Goal: Information Seeking & Learning: Learn about a topic

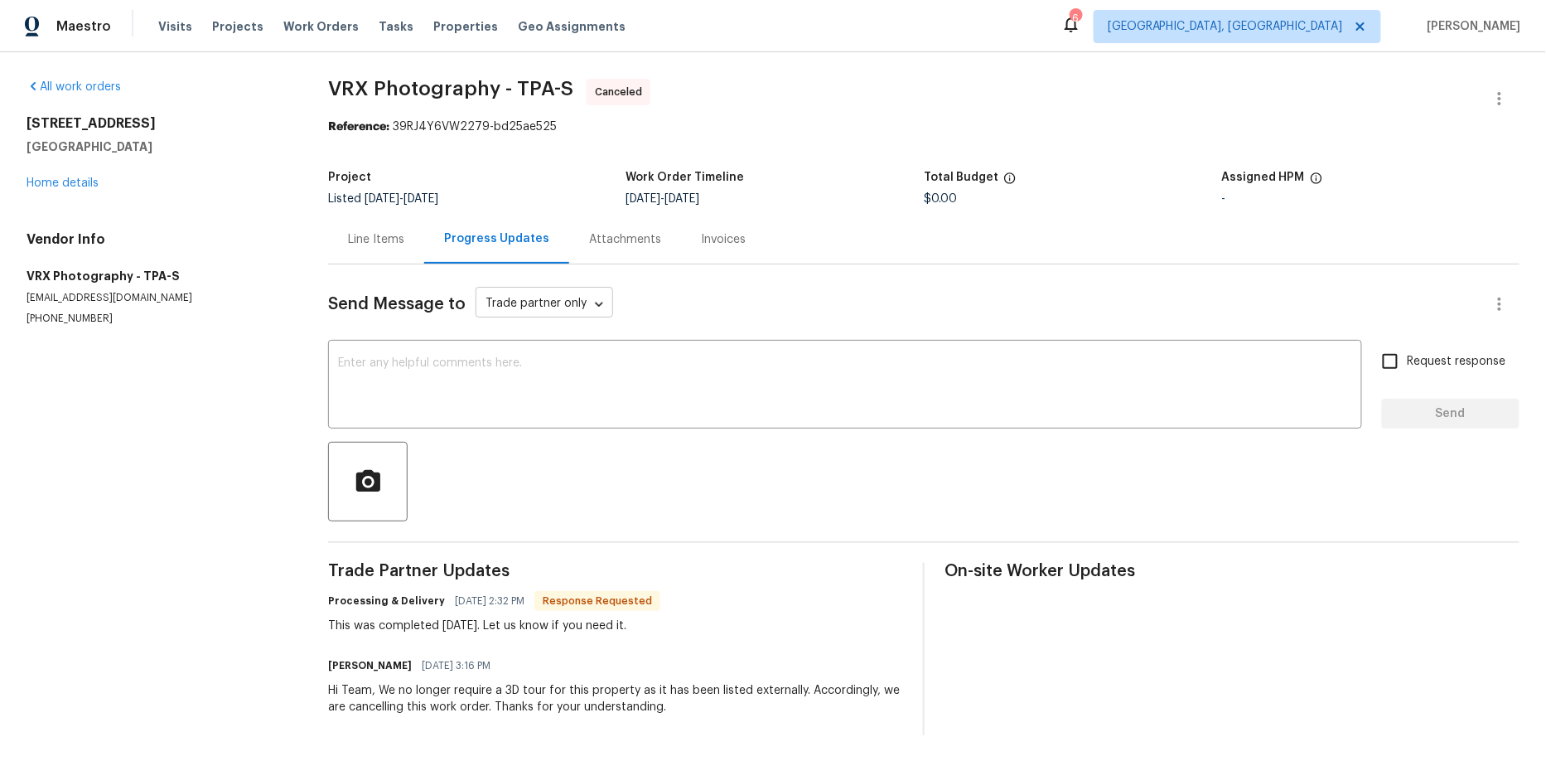
click at [587, 298] on body "Maestro Visits Projects Work Orders Tasks Properties Geo Assignments 6 Miami, F…" at bounding box center [773, 380] width 1546 height 761
click at [764, 296] on div at bounding box center [773, 383] width 1546 height 766
click at [1496, 297] on icon "button" at bounding box center [1500, 304] width 20 height 20
click at [1141, 304] on div at bounding box center [773, 383] width 1546 height 766
click at [667, 539] on div "Send Message to Trade partner only Trade partner only ​ x ​ Request response Se…" at bounding box center [923, 499] width 1191 height 471
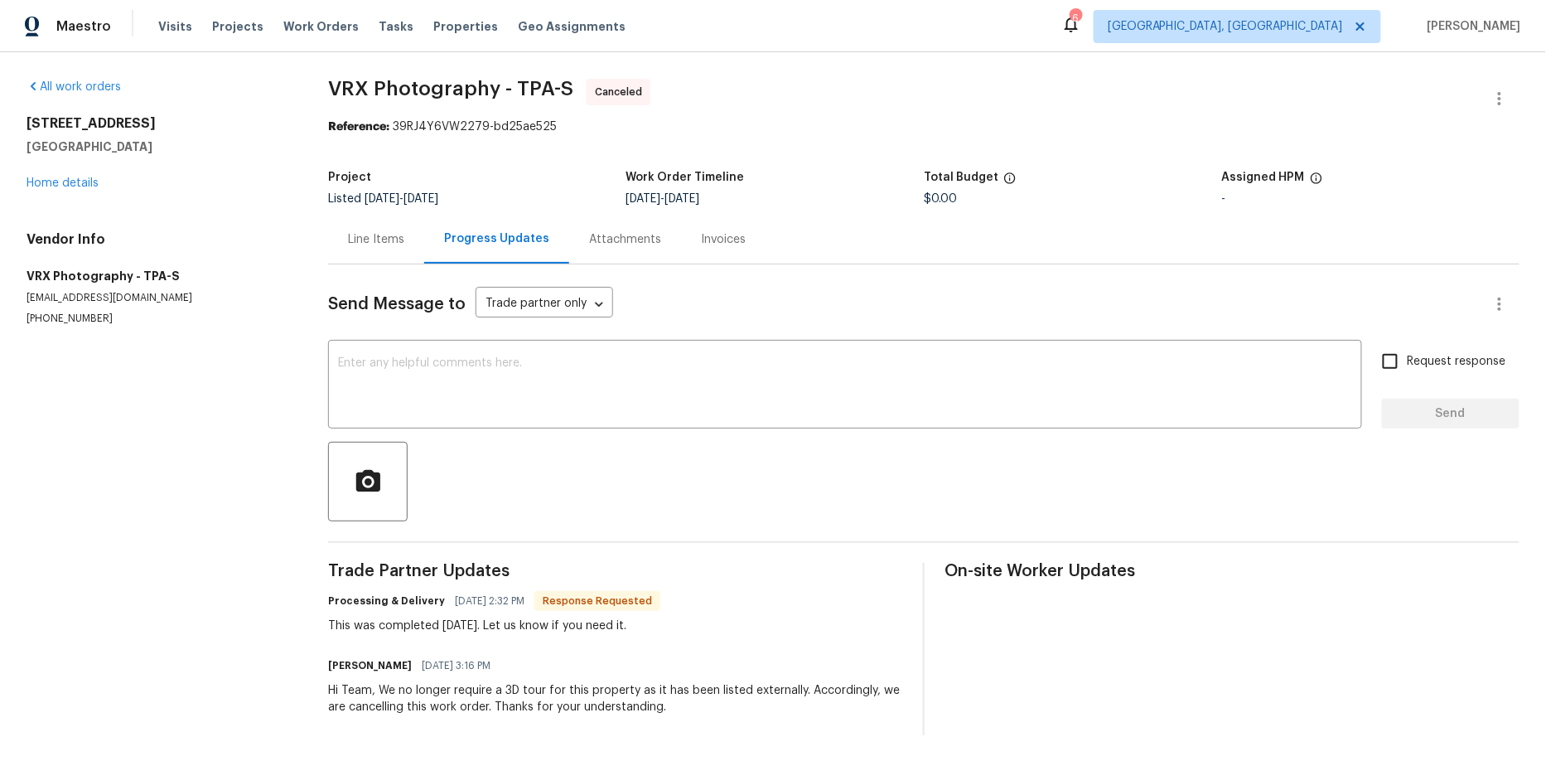
click at [622, 233] on div "Attachments" at bounding box center [625, 239] width 72 height 17
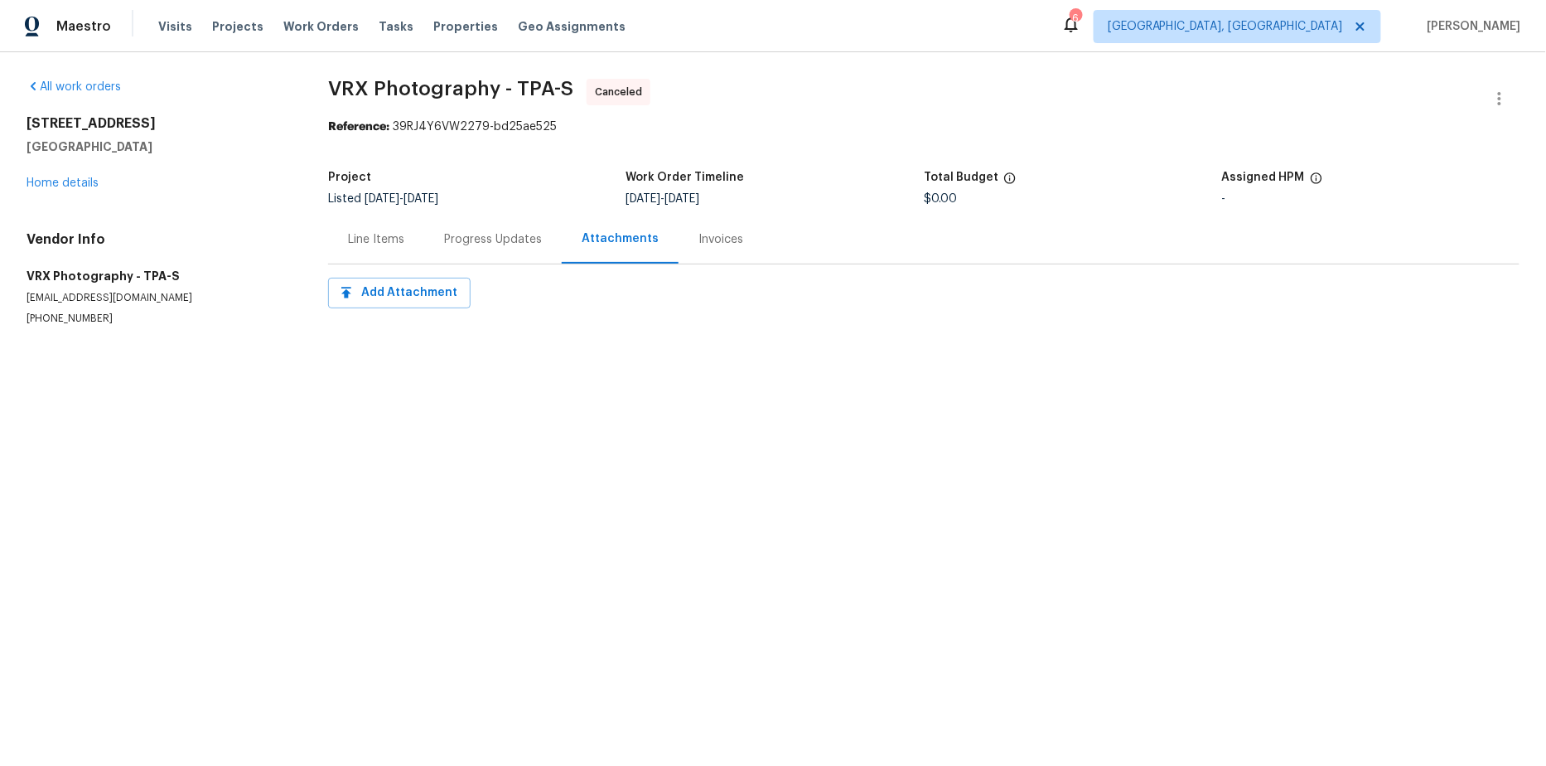
click at [731, 239] on div "Invoices" at bounding box center [720, 239] width 45 height 17
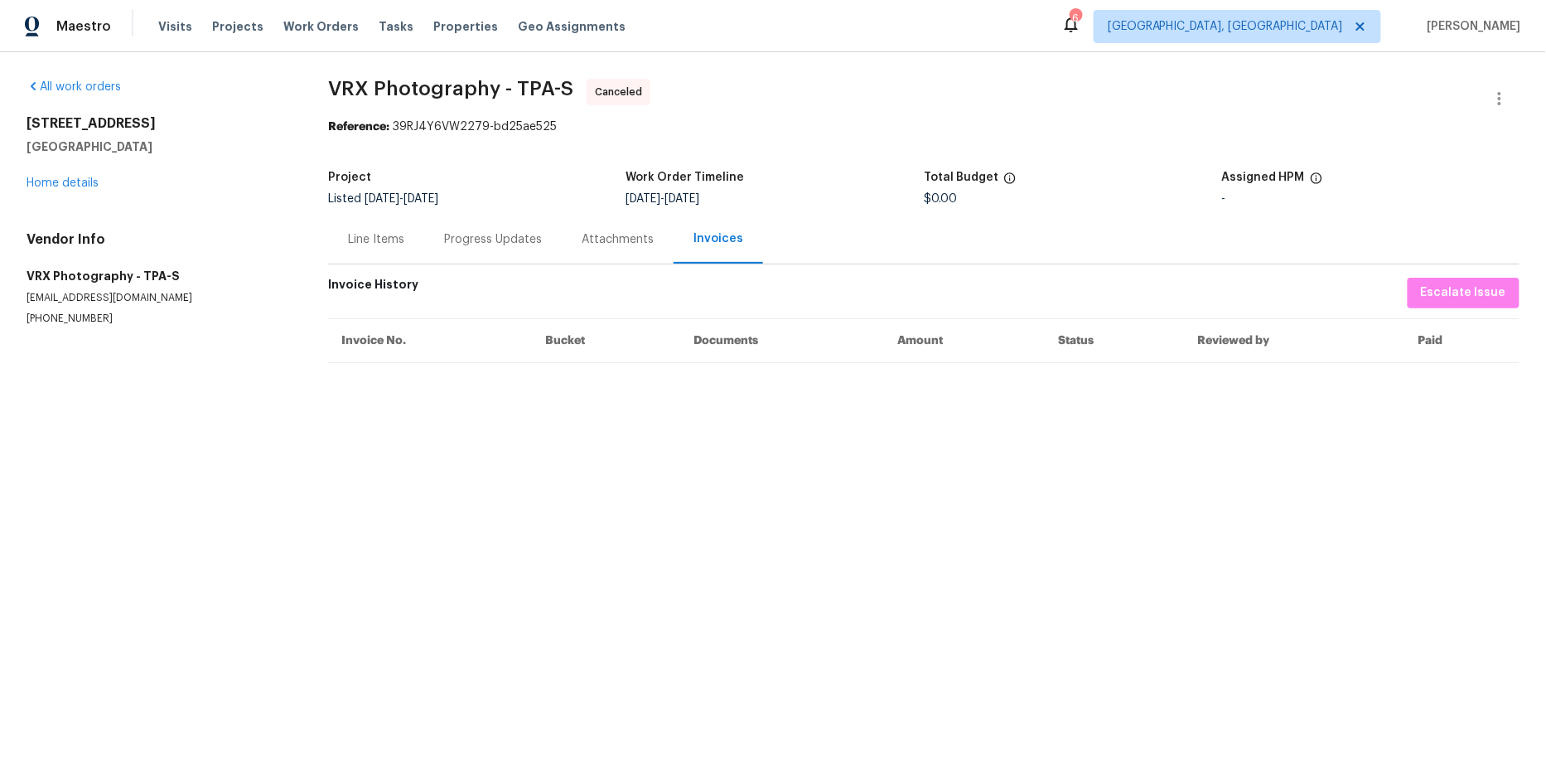
click at [461, 242] on div "Progress Updates" at bounding box center [493, 239] width 98 height 17
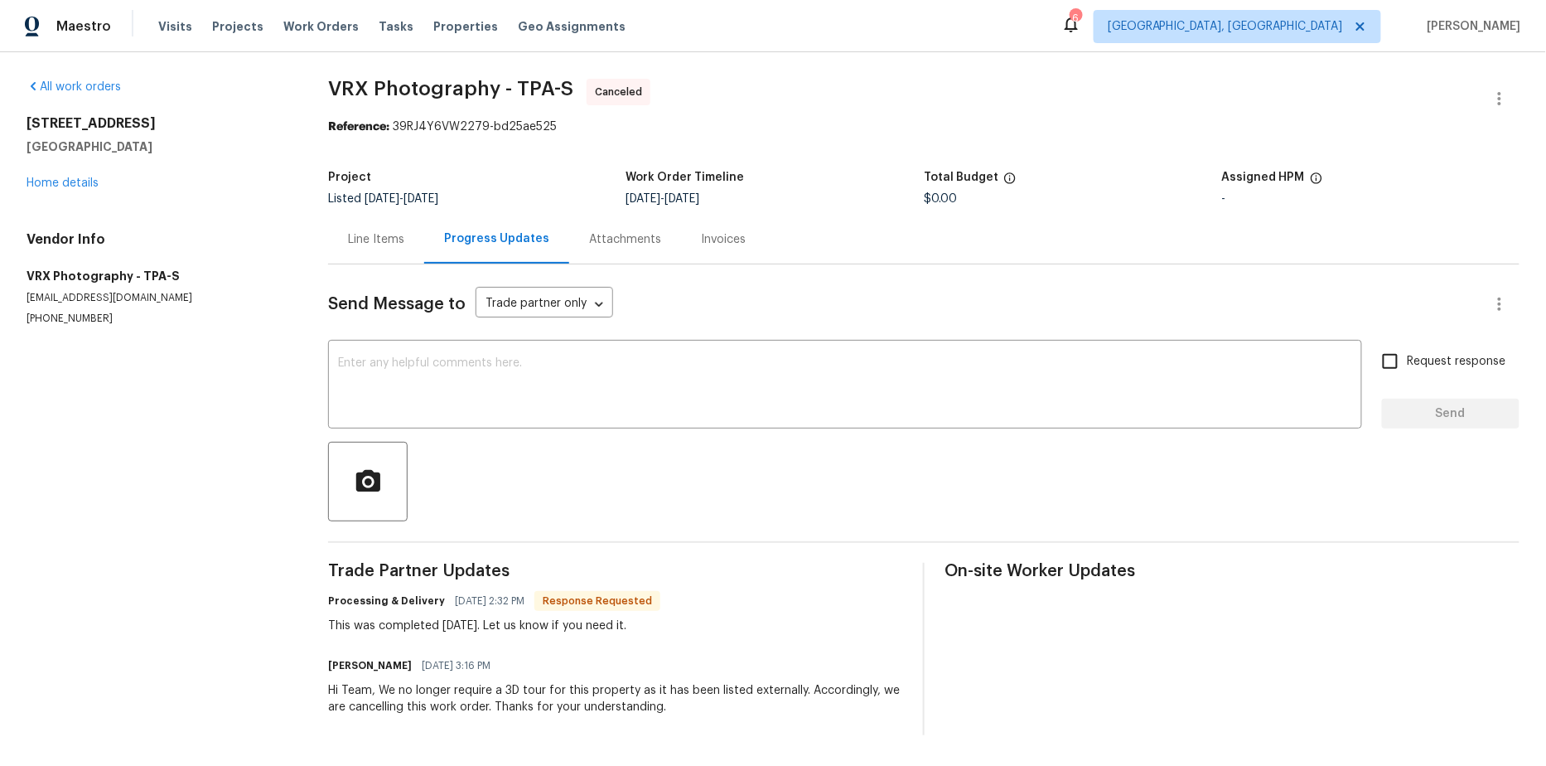
click at [698, 617] on div "Processing & Delivery 05/13/2025 2:32 PM Response Requested This was completed …" at bounding box center [615, 611] width 575 height 45
click at [587, 295] on body "Maestro Visits Projects Work Orders Tasks Properties Geo Assignments 6 Miami, F…" at bounding box center [773, 380] width 1546 height 761
click at [746, 314] on div at bounding box center [773, 383] width 1546 height 766
click at [746, 314] on div "Send Message to Trade partner only Trade partner only ​" at bounding box center [904, 304] width 1152 height 40
click at [99, 422] on section "All work orders 2936 Banyan Hill Ln Land O Lakes, FL 34639 Home details Vendor …" at bounding box center [158, 407] width 262 height 656
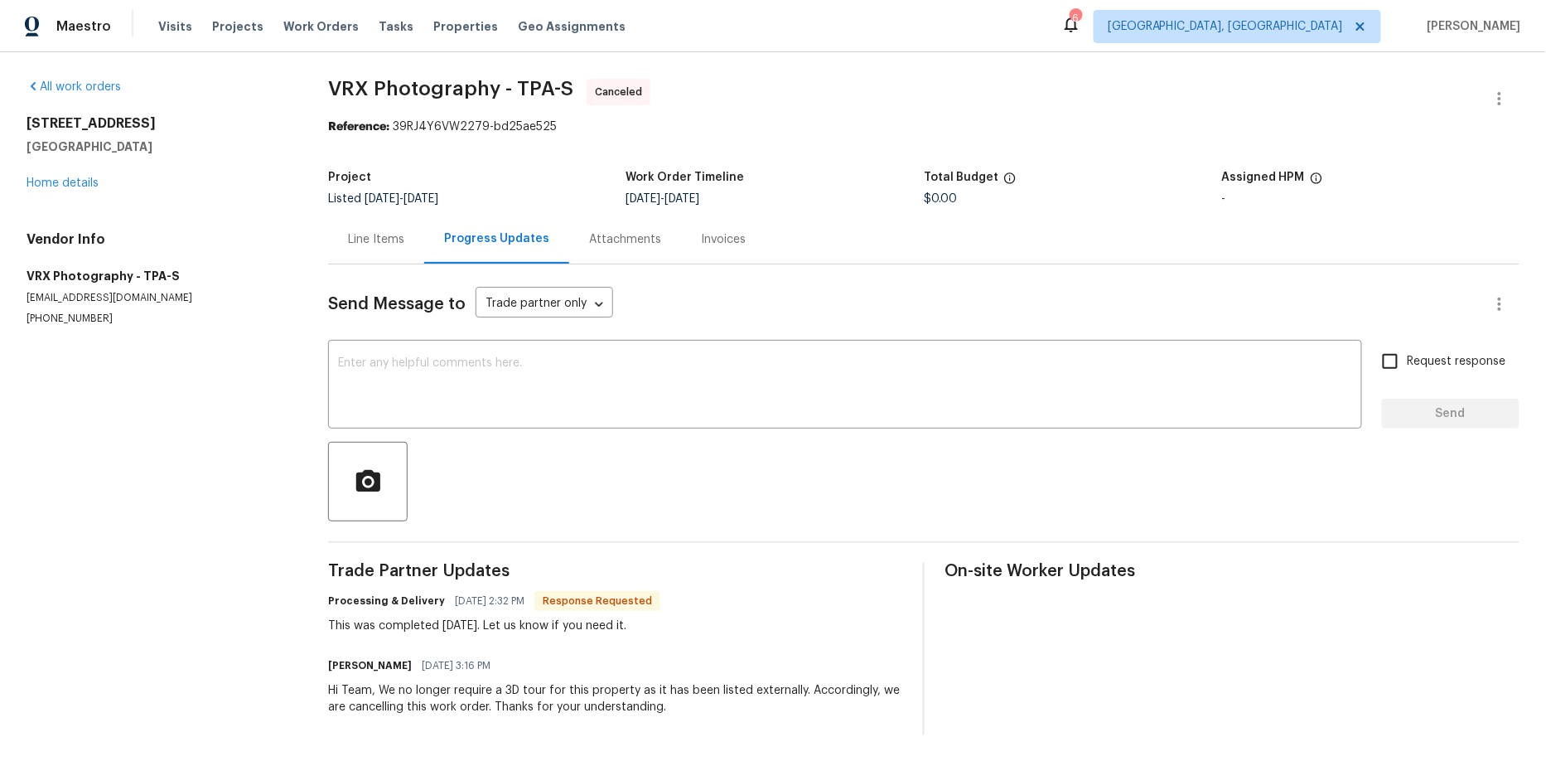
click at [200, 398] on section "All work orders 2936 Banyan Hill Ln Land O Lakes, FL 34639 Home details Vendor …" at bounding box center [158, 407] width 262 height 656
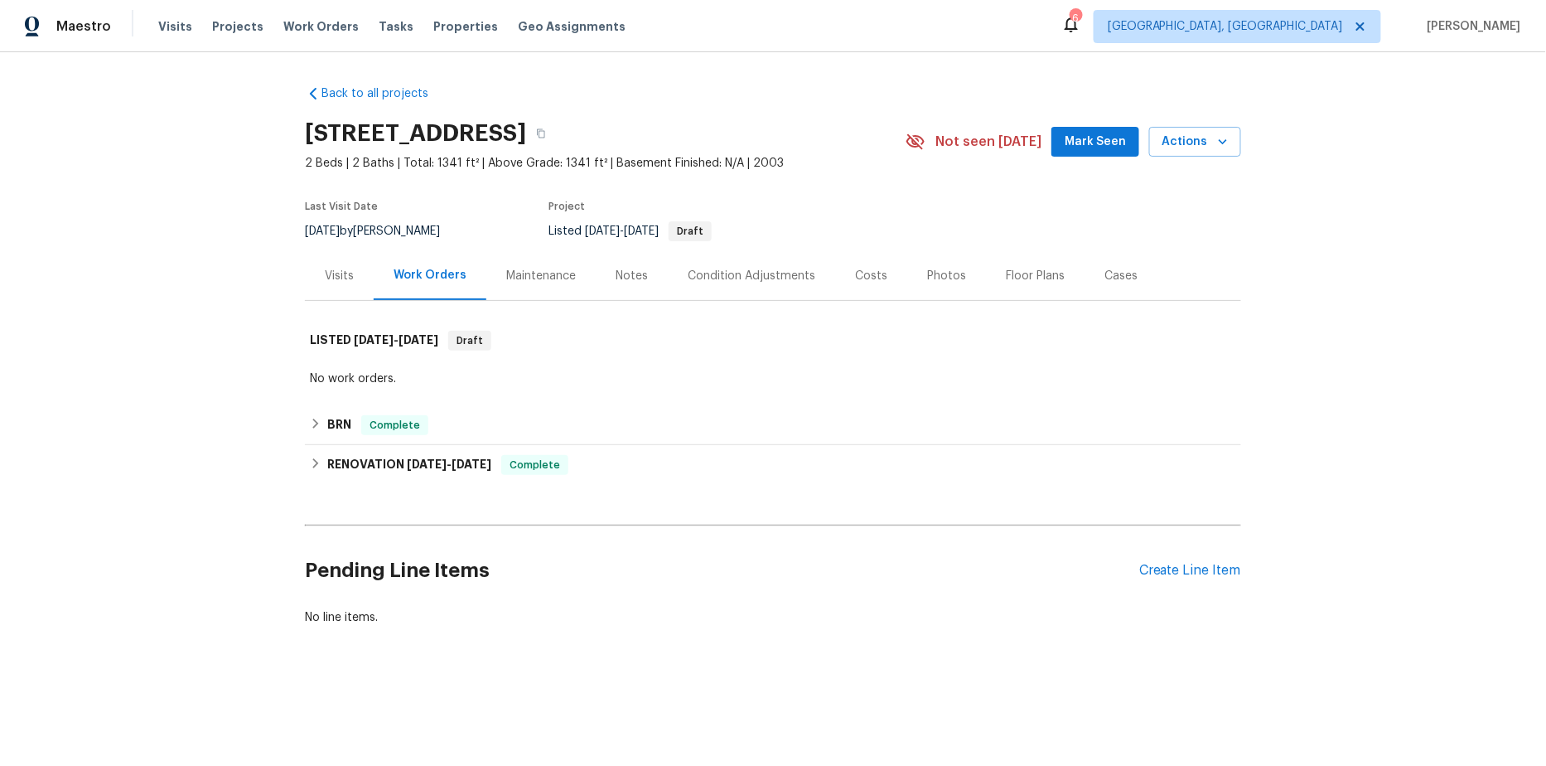
click at [951, 275] on div "Photos" at bounding box center [946, 276] width 39 height 17
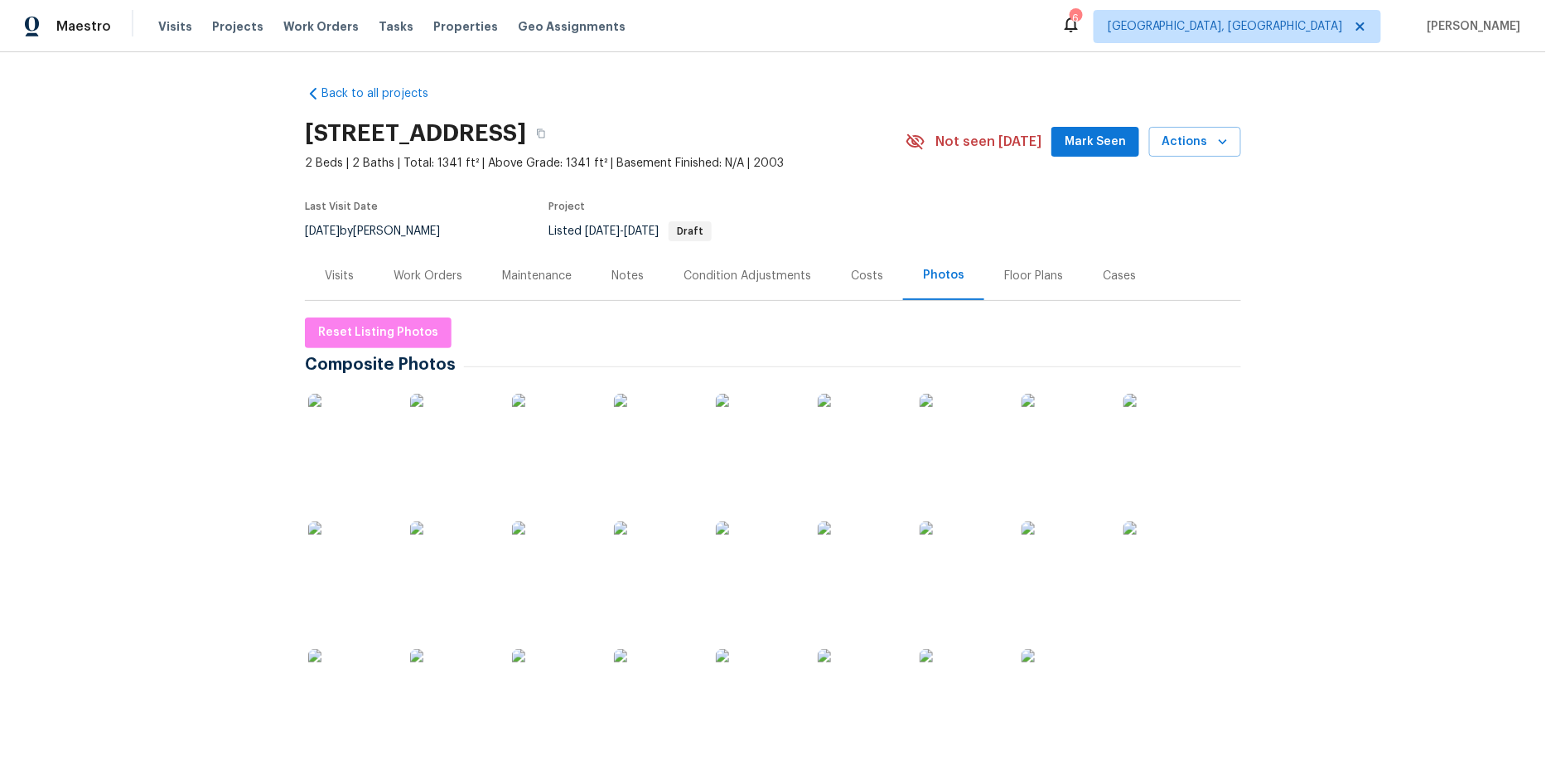
click at [640, 275] on div "Notes" at bounding box center [627, 276] width 32 height 17
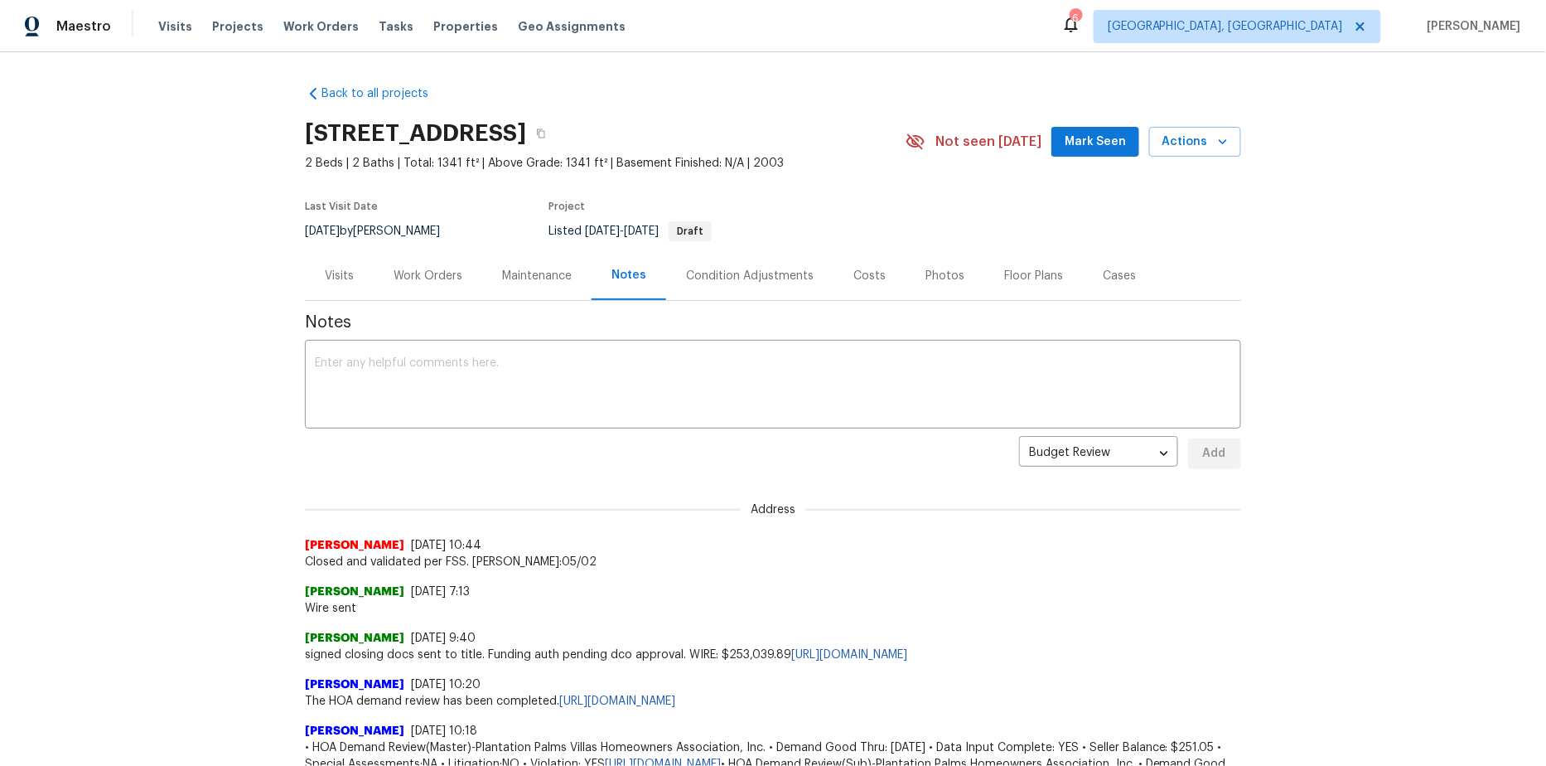
click at [348, 271] on div "Visits" at bounding box center [339, 276] width 29 height 17
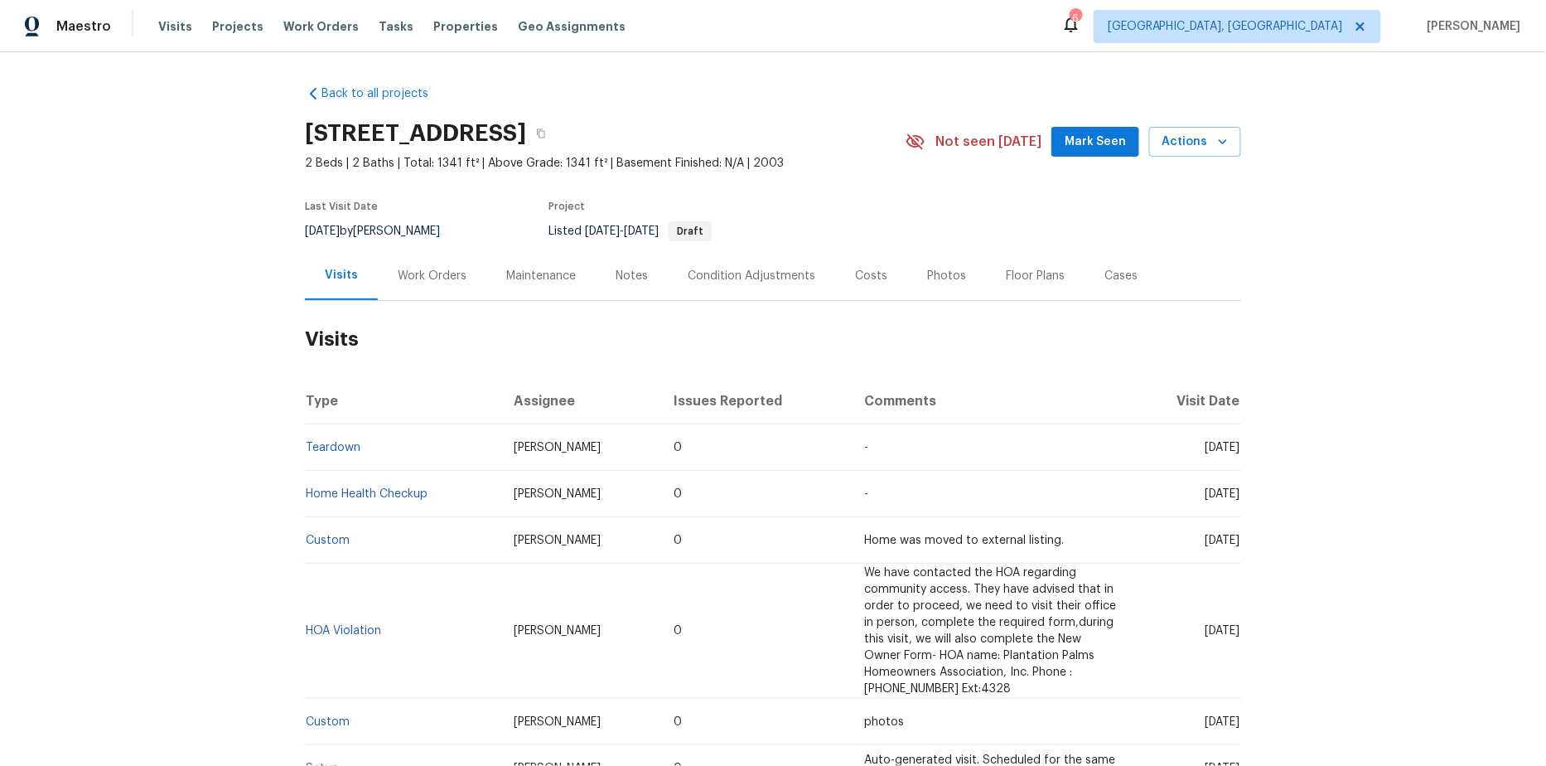
click at [449, 279] on div "Work Orders" at bounding box center [432, 276] width 69 height 17
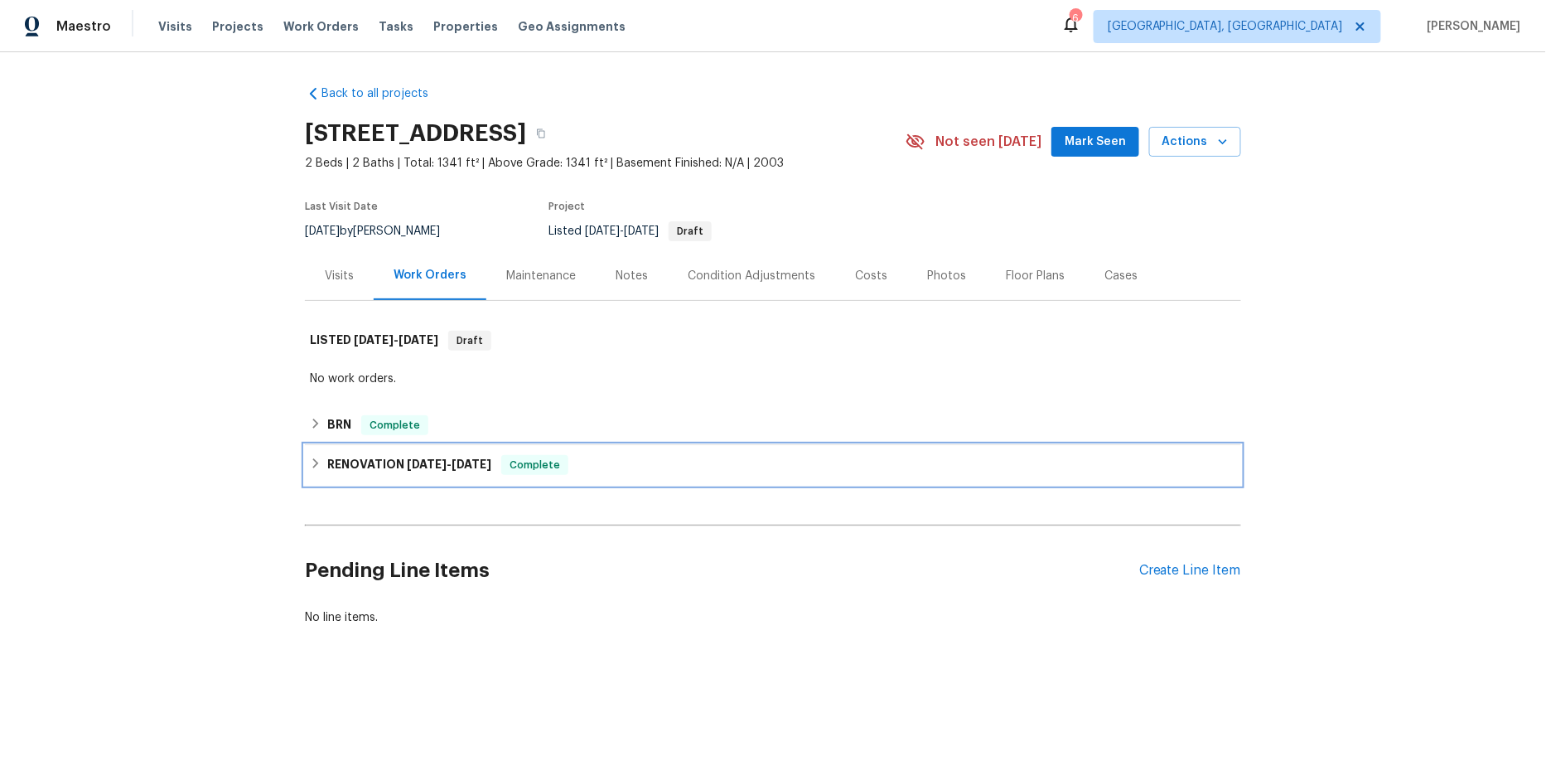
click at [320, 460] on icon at bounding box center [316, 463] width 12 height 12
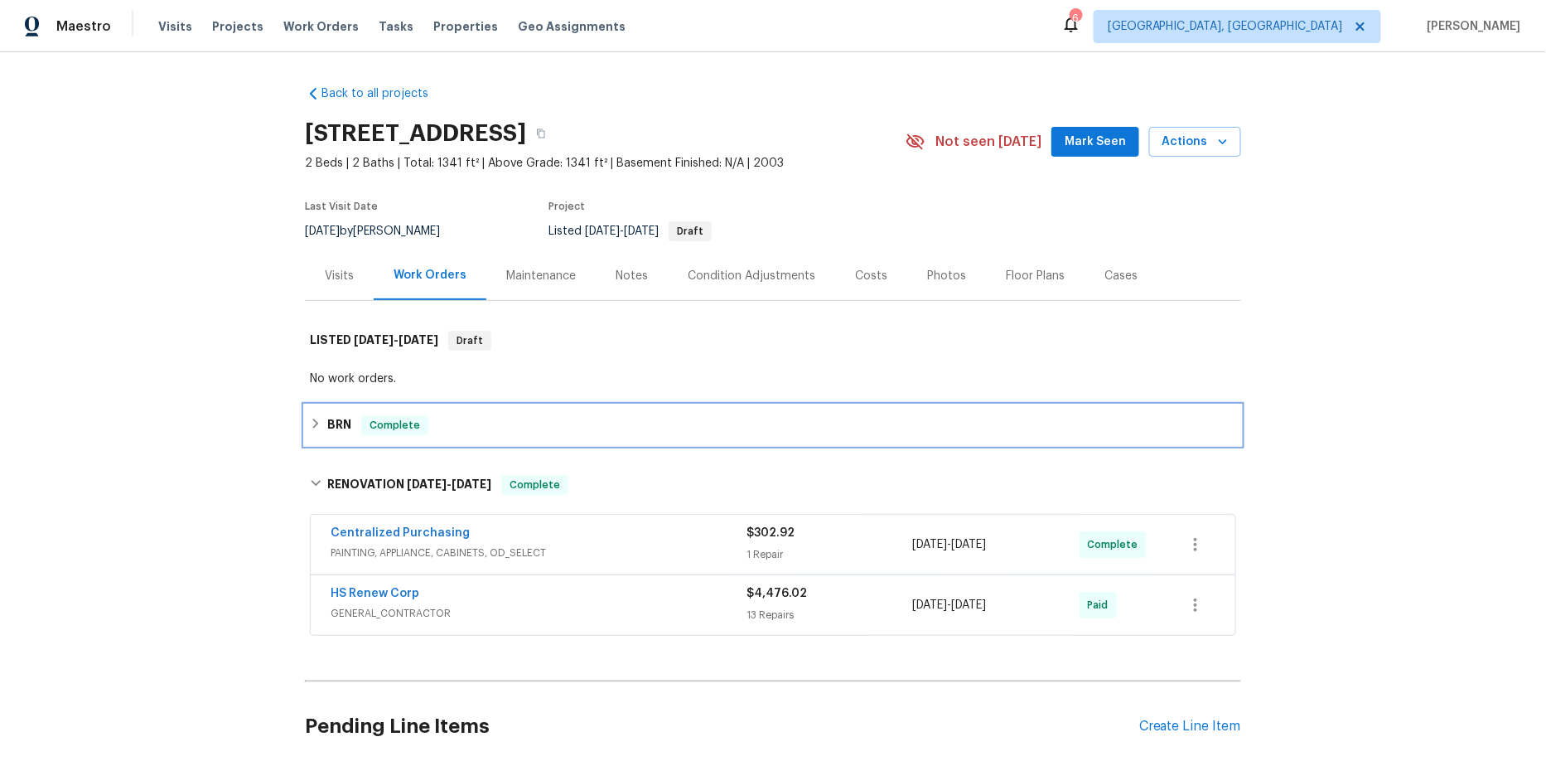
click at [316, 421] on icon at bounding box center [316, 423] width 6 height 10
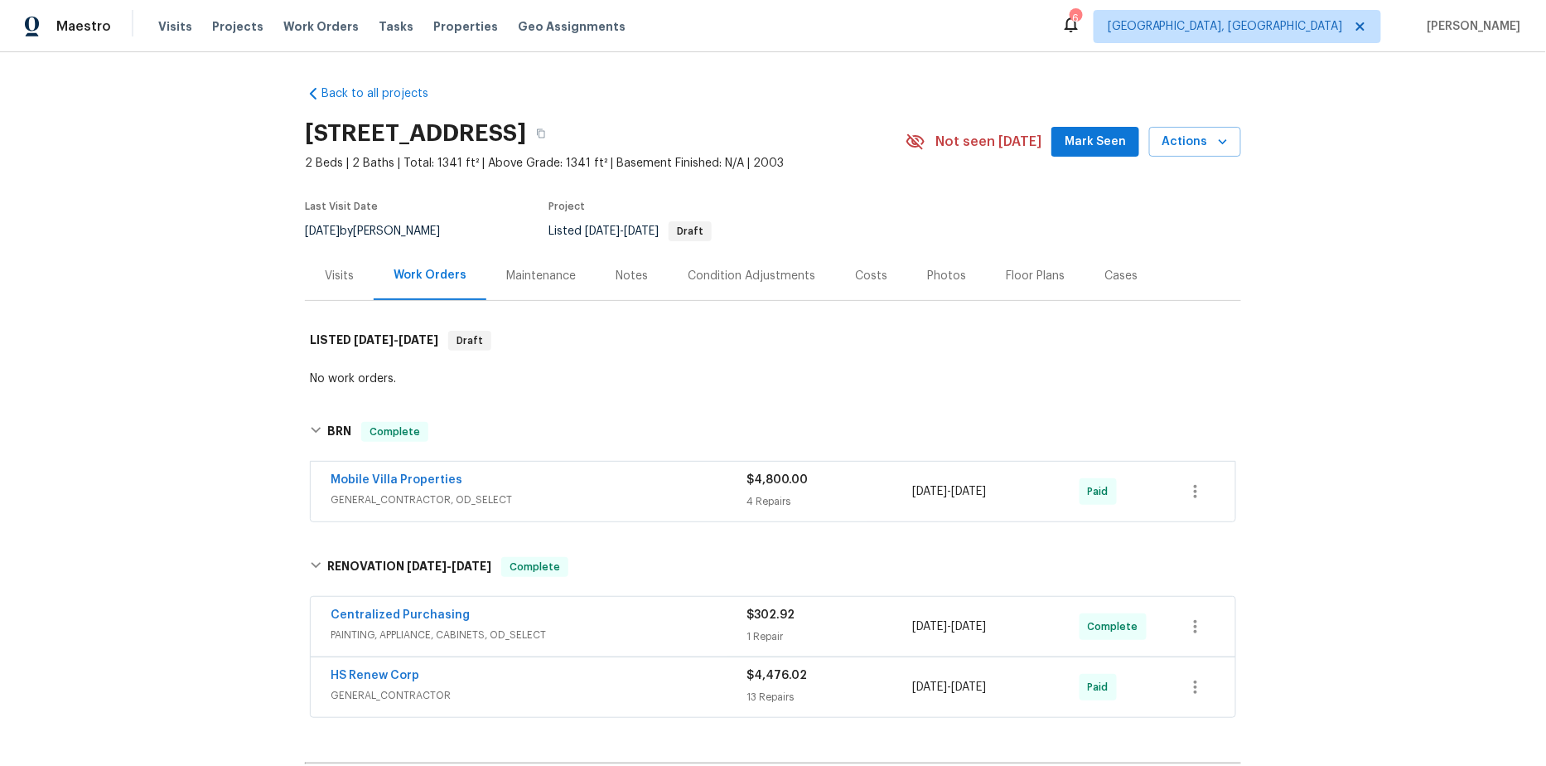
click at [524, 284] on div "Maintenance" at bounding box center [540, 275] width 109 height 49
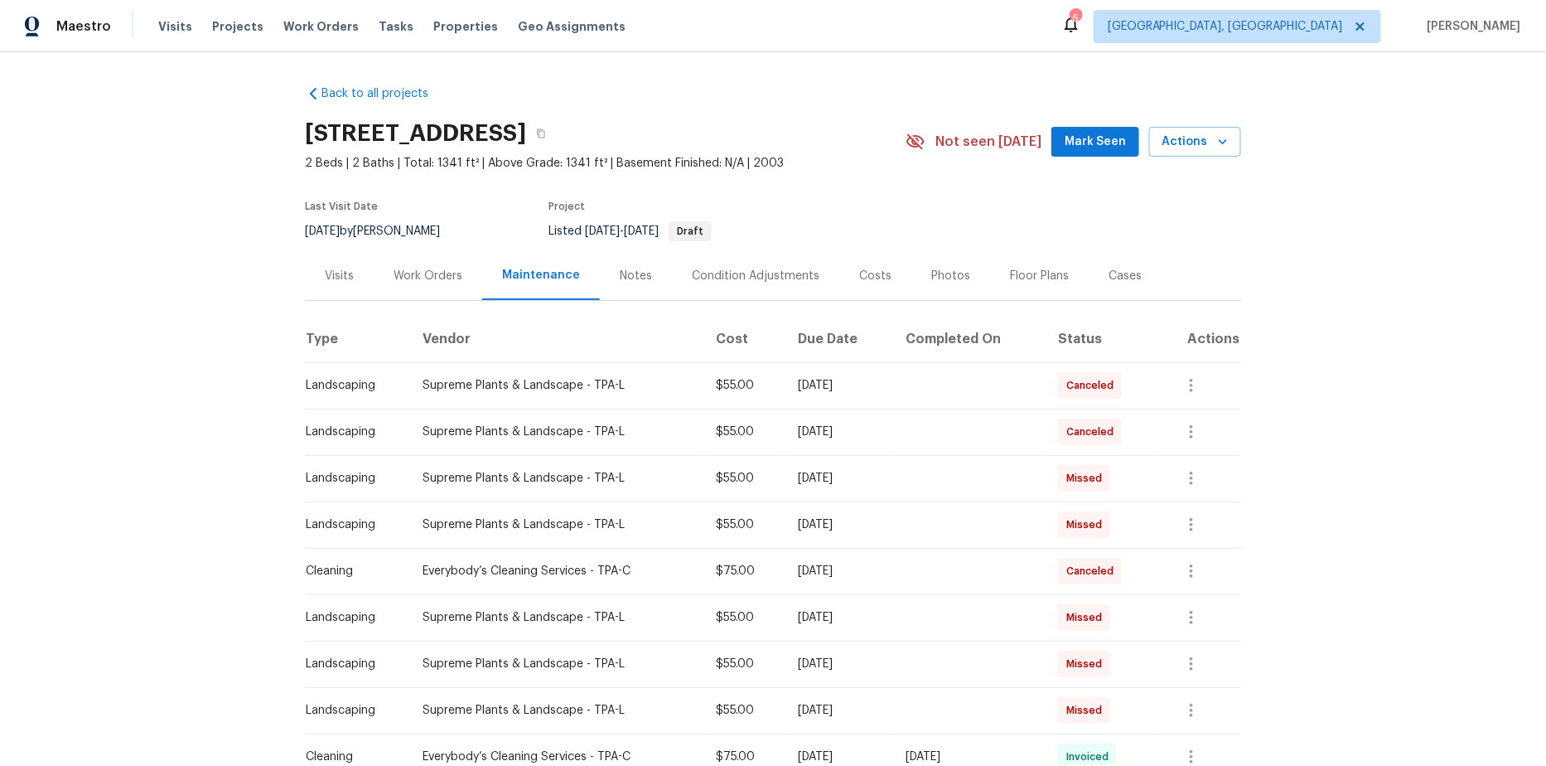
click at [338, 273] on div "Visits" at bounding box center [339, 276] width 29 height 17
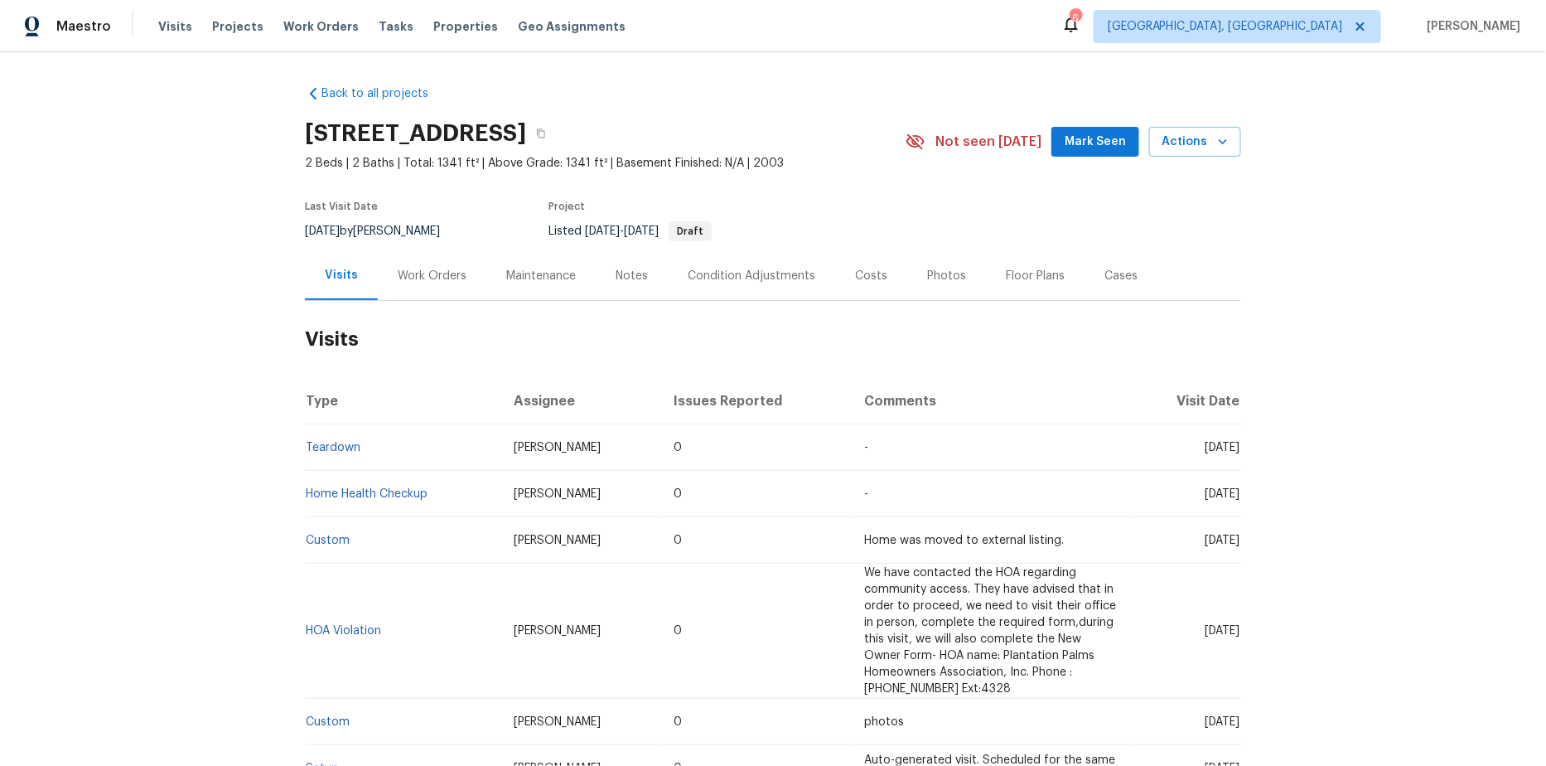
click at [857, 278] on div "Costs" at bounding box center [871, 276] width 32 height 17
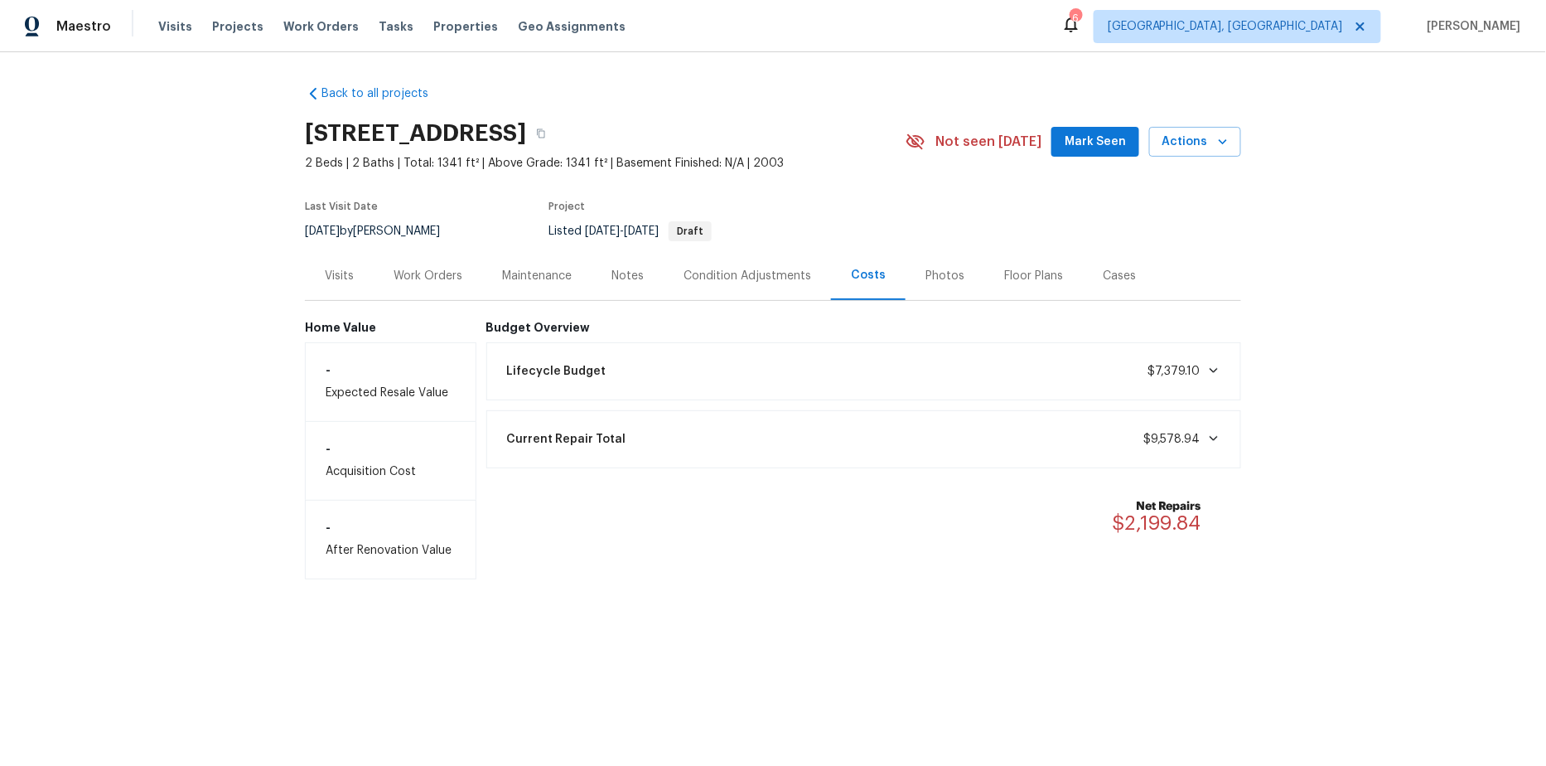
click at [741, 271] on div "Condition Adjustments" at bounding box center [748, 276] width 128 height 17
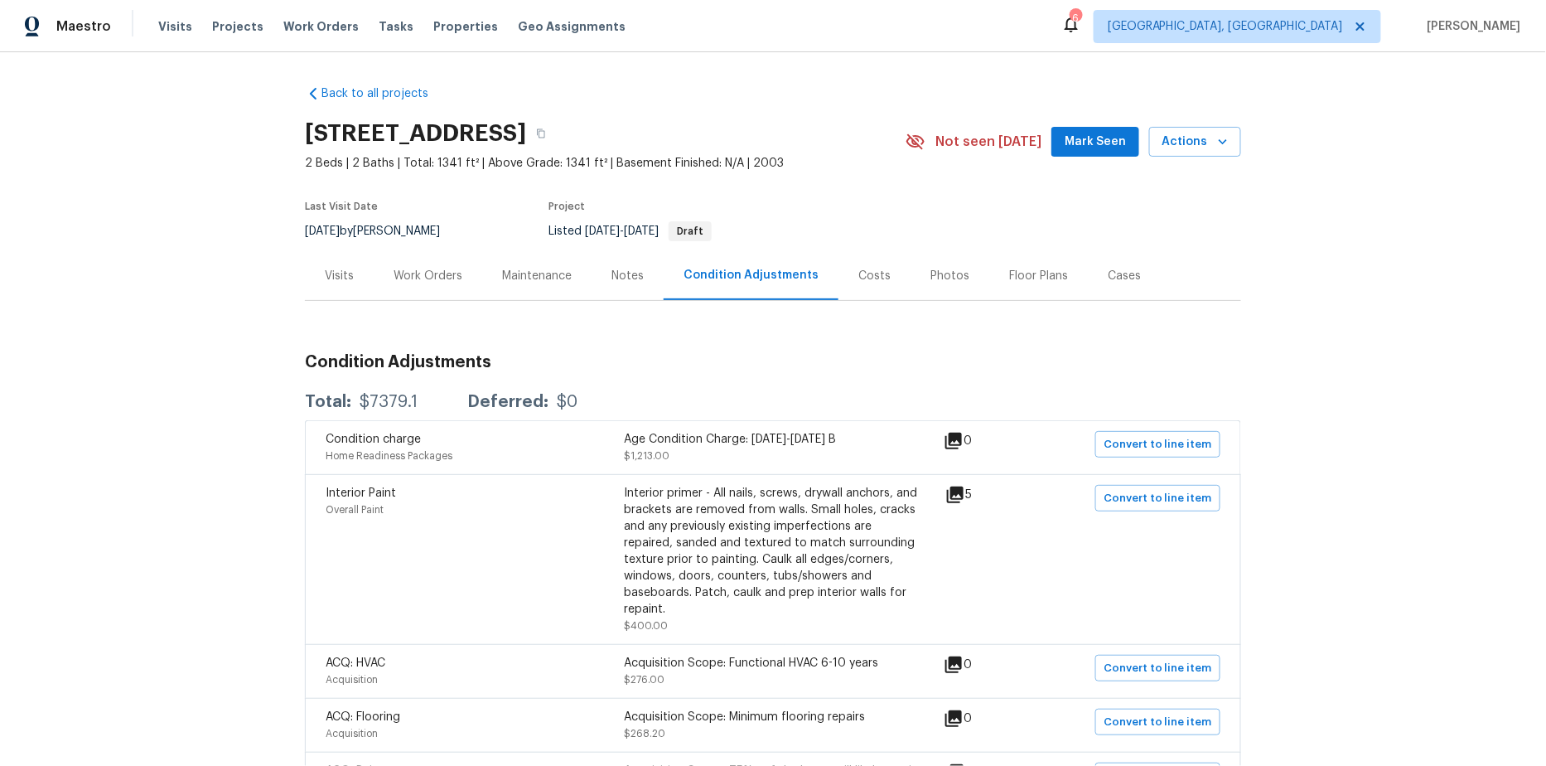
click at [1113, 280] on div "Cases" at bounding box center [1124, 276] width 33 height 17
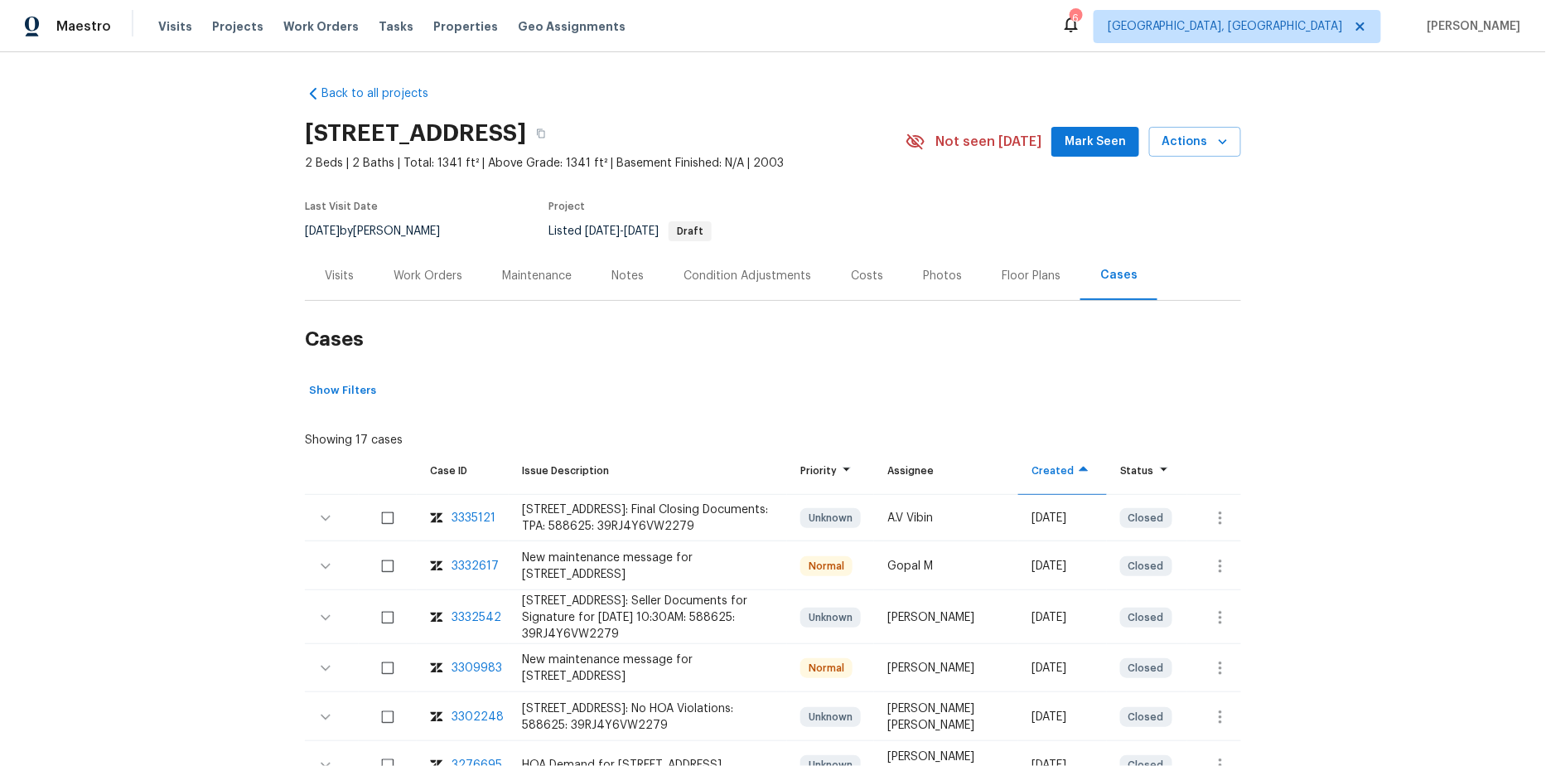
click at [351, 285] on div "Visits" at bounding box center [339, 275] width 69 height 49
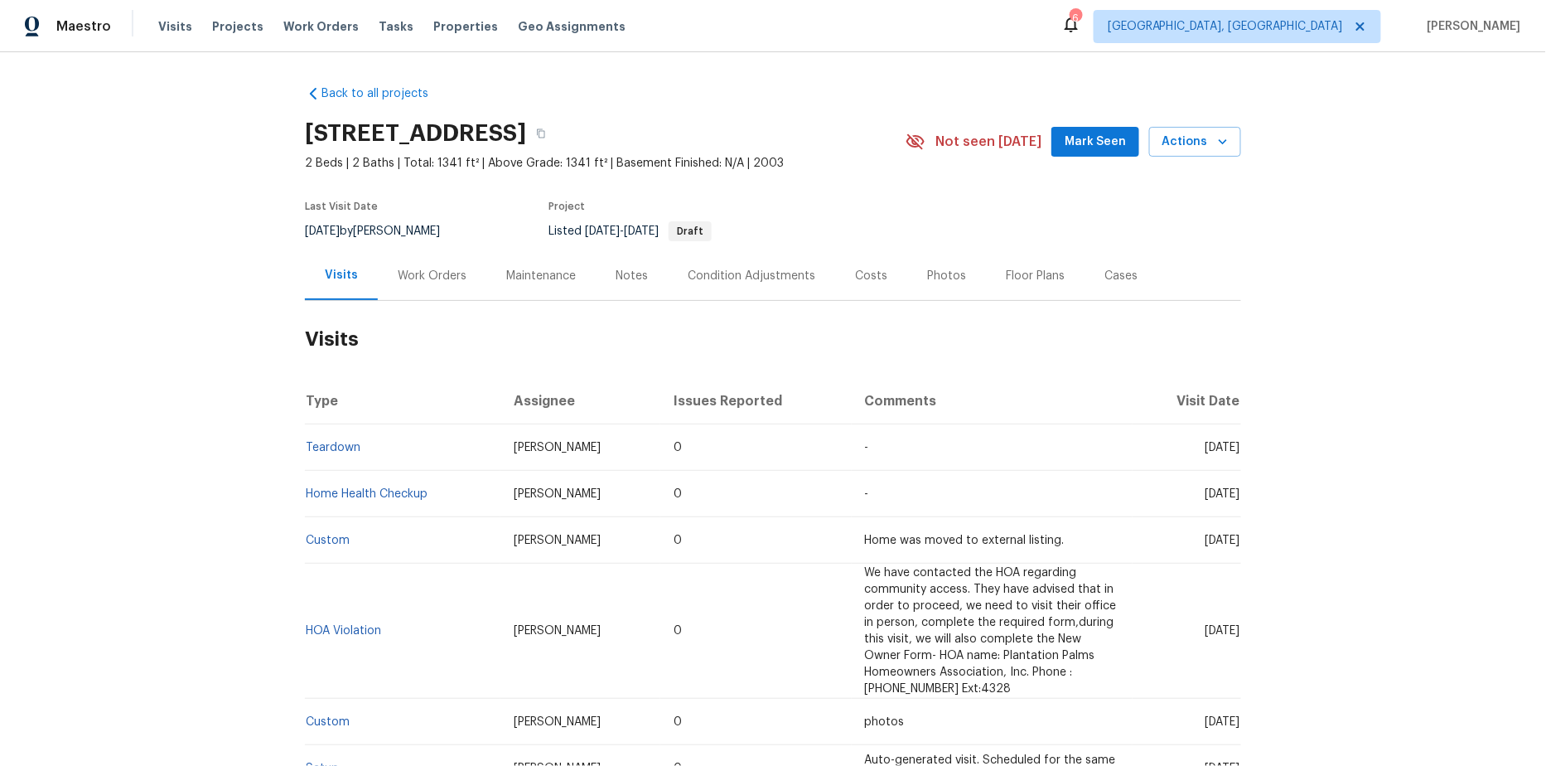
click at [165, 490] on div "Back to all projects [STREET_ADDRESS] 2 Beds | 2 Baths | Total: 1341 ft² | Abov…" at bounding box center [773, 408] width 1546 height 713
